Goal: Information Seeking & Learning: Learn about a topic

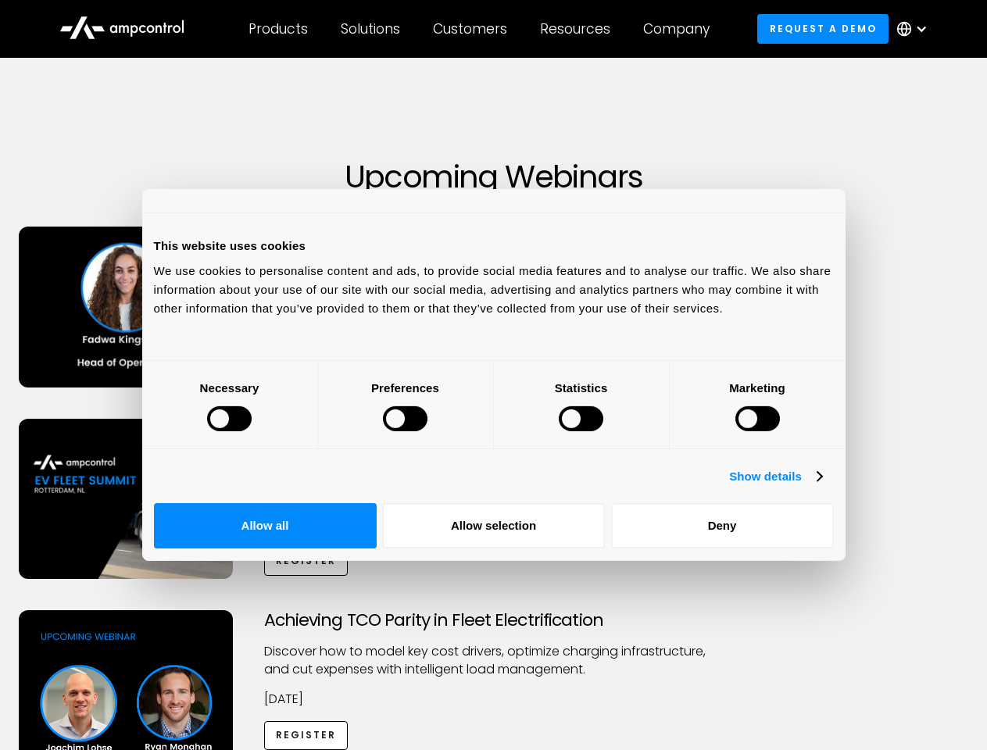
click at [252, 431] on div at bounding box center [229, 418] width 45 height 25
click at [821, 486] on link "Show details" at bounding box center [775, 476] width 92 height 19
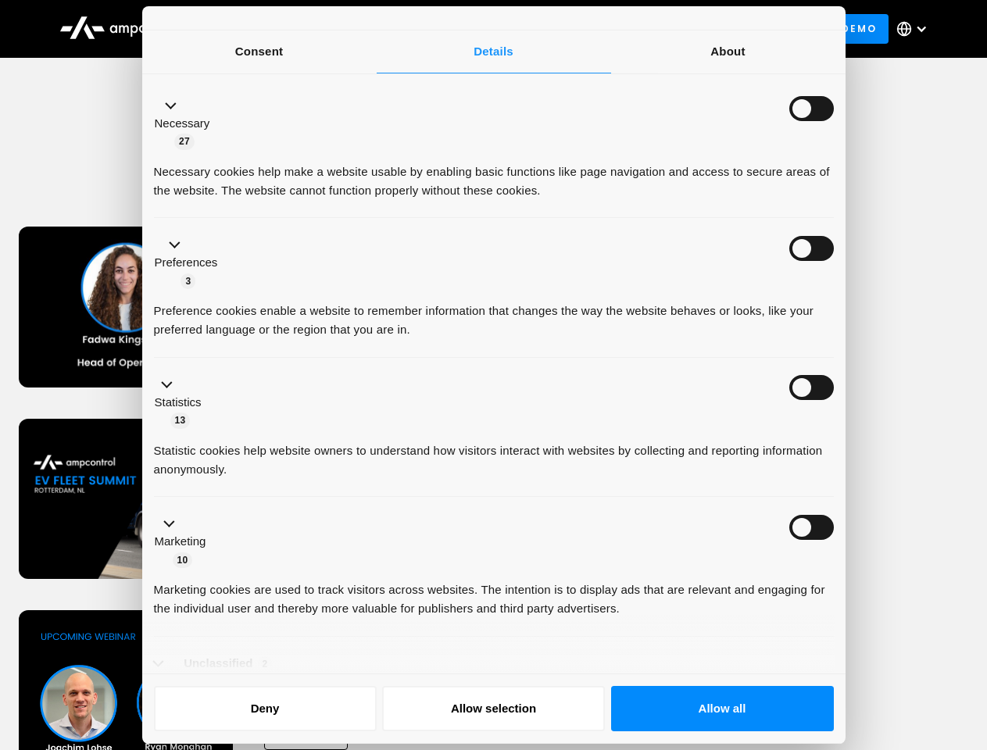
click at [834, 219] on li "Necessary 27 Necessary cookies help make a website usable by enabling basic fun…" at bounding box center [494, 149] width 680 height 140
click at [841, 597] on ul "Necessary 27 Necessary cookies help make a website usable by enabling basic fun…" at bounding box center [493, 401] width 695 height 644
click at [864, 648] on div "Achieving TCO Parity in Fleet Electrification Discover how to model key cost dr…" at bounding box center [494, 732] width 982 height 245
click at [481, 29] on div "Customers" at bounding box center [470, 28] width 74 height 17
click at [277, 29] on div "Products" at bounding box center [278, 28] width 59 height 17
